Goal: Task Accomplishment & Management: Manage account settings

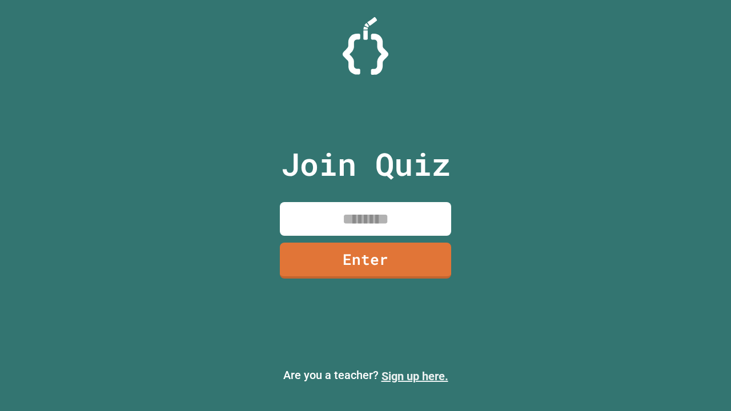
click at [415, 376] on link "Sign up here." at bounding box center [415, 377] width 67 height 14
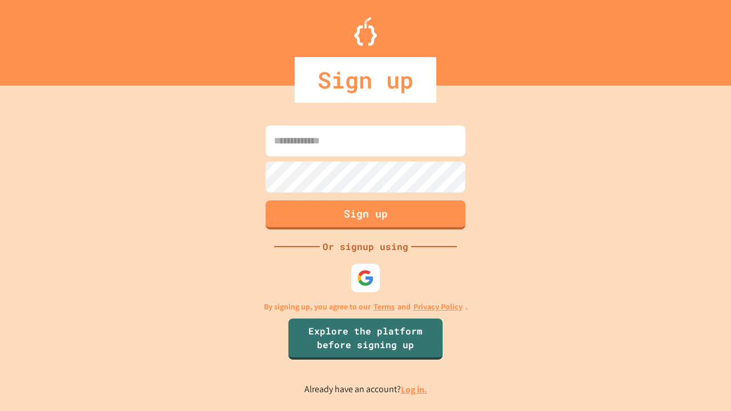
click at [415, 390] on link "Log in." at bounding box center [414, 390] width 26 height 12
